Goal: Find specific page/section: Find specific page/section

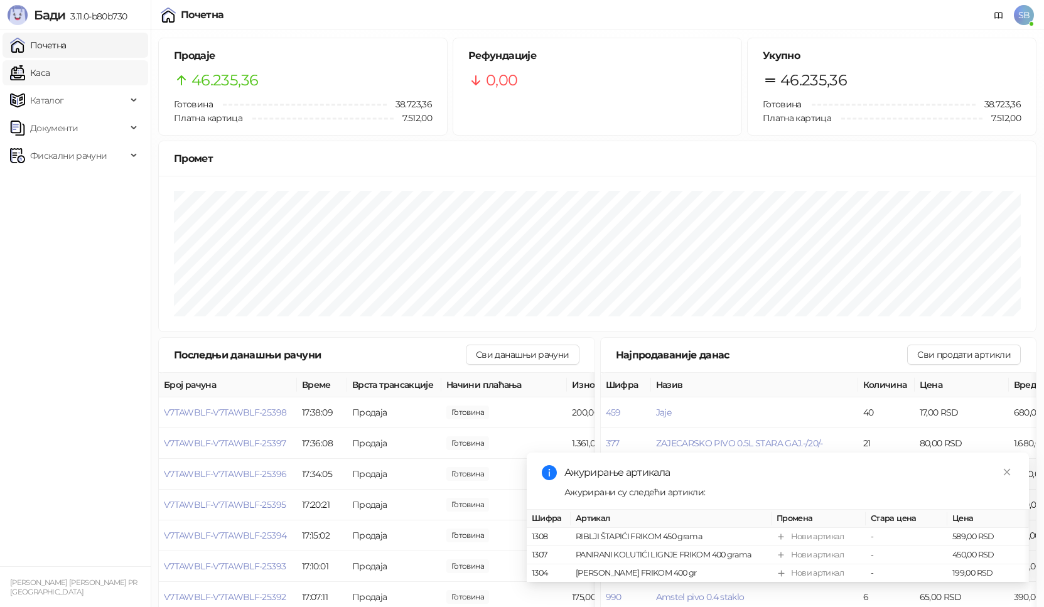
click at [50, 79] on link "Каса" at bounding box center [30, 72] width 40 height 25
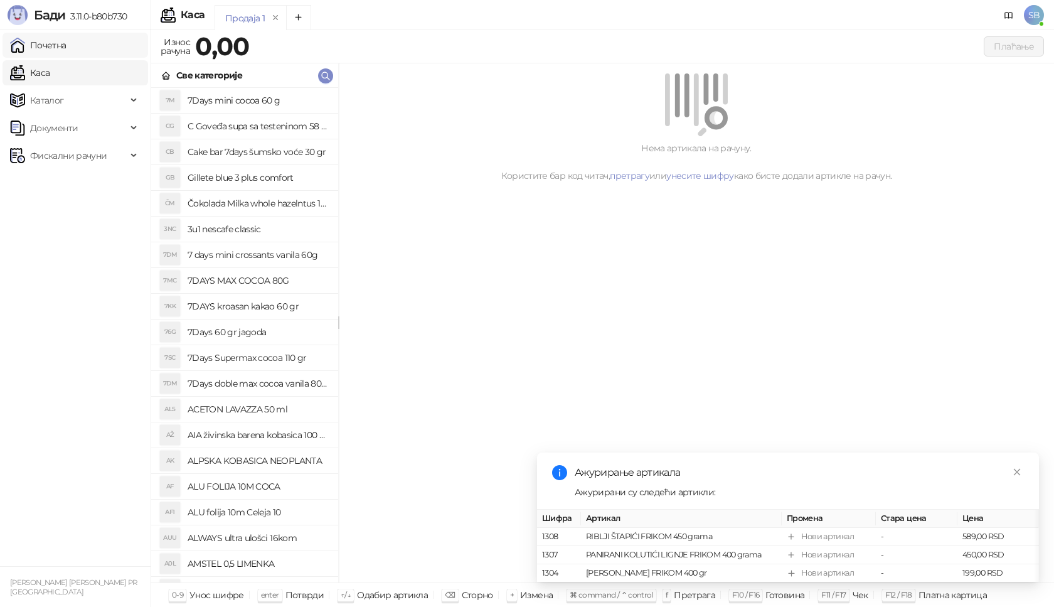
click at [67, 50] on link "Почетна" at bounding box center [38, 45] width 56 height 25
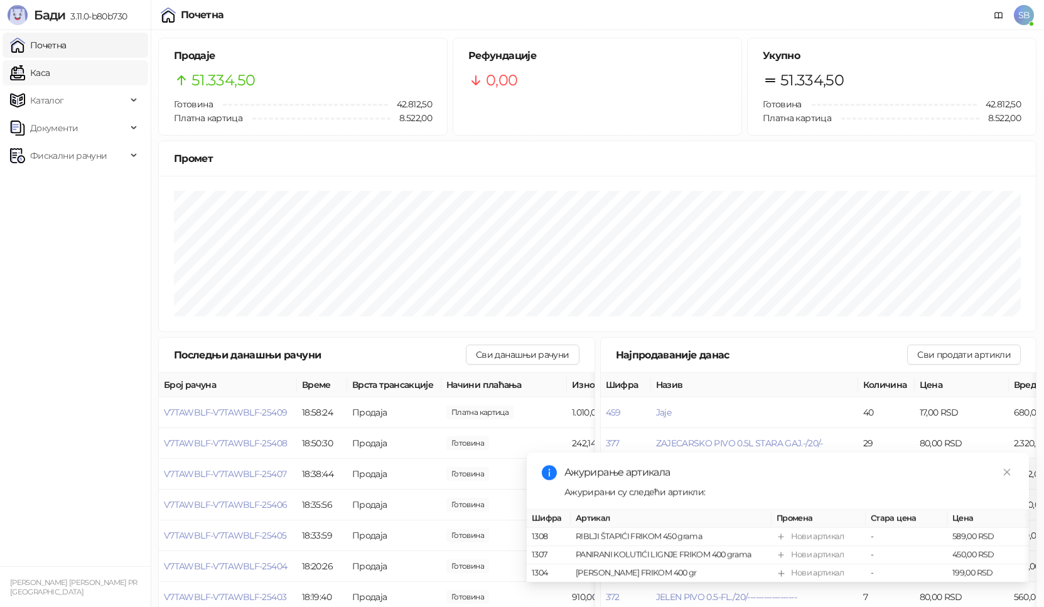
click at [50, 65] on link "Каса" at bounding box center [30, 72] width 40 height 25
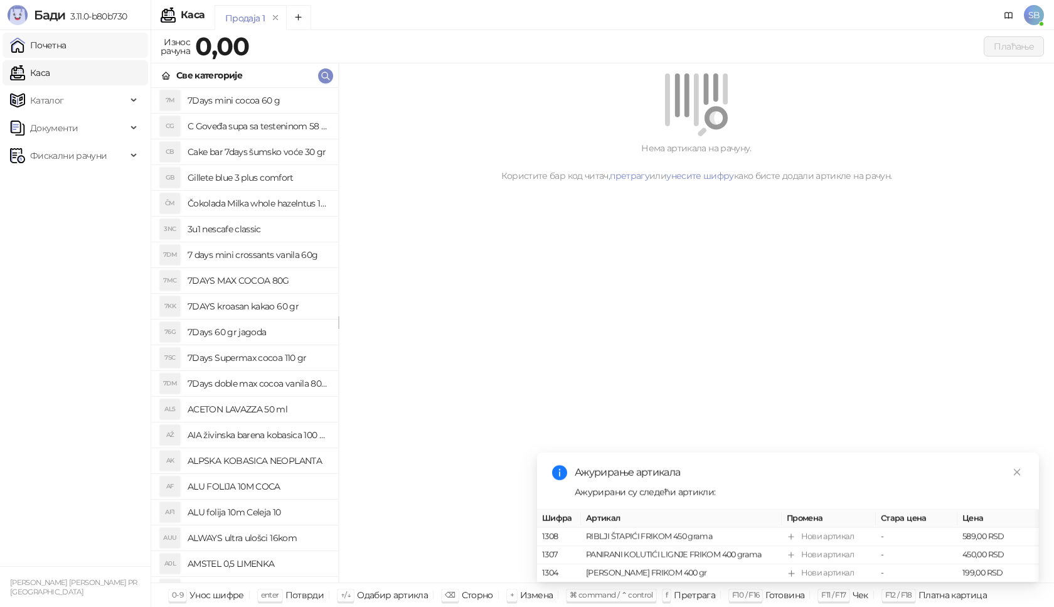
click at [67, 45] on link "Почетна" at bounding box center [38, 45] width 56 height 25
